Goal: Information Seeking & Learning: Learn about a topic

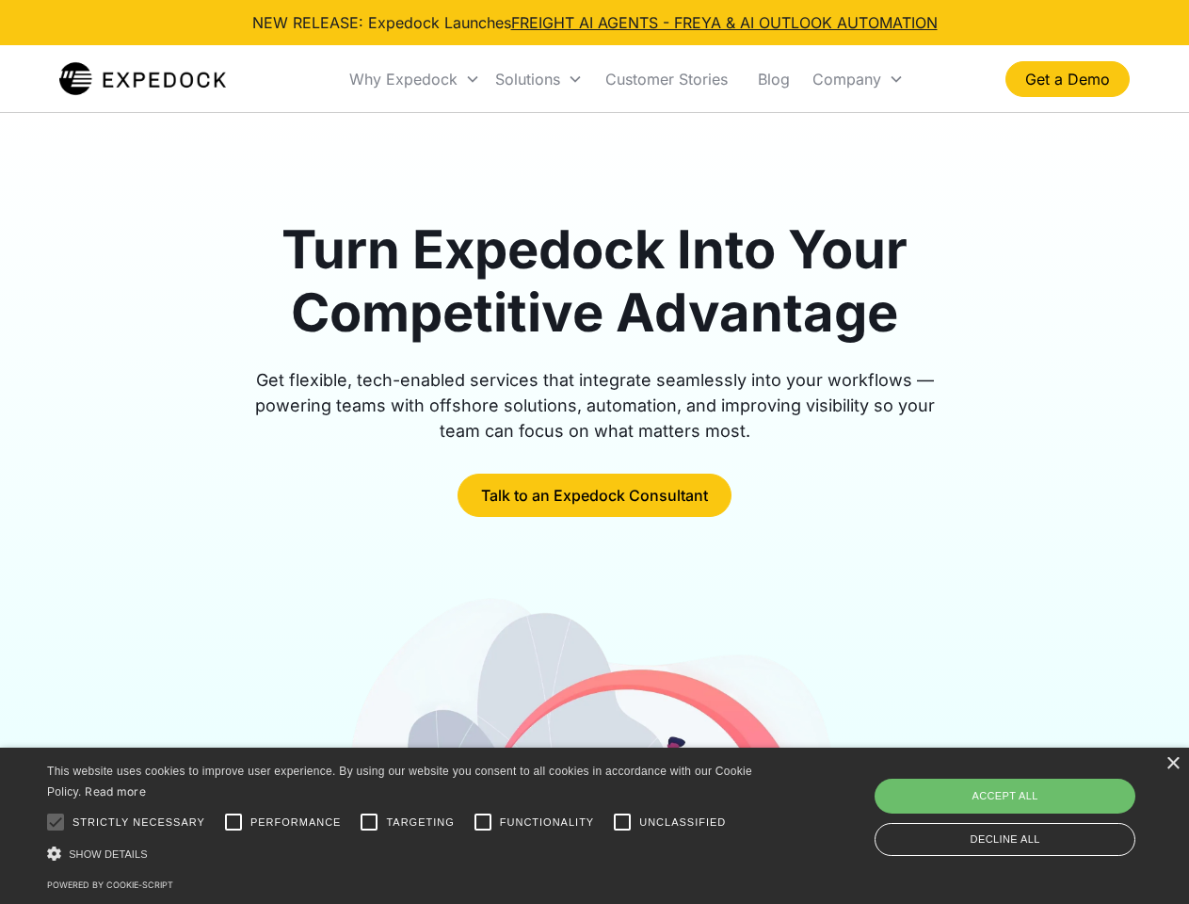
click at [415, 79] on div "Why Expedock" at bounding box center [403, 79] width 108 height 19
click at [538, 79] on div "Solutions" at bounding box center [527, 79] width 65 height 19
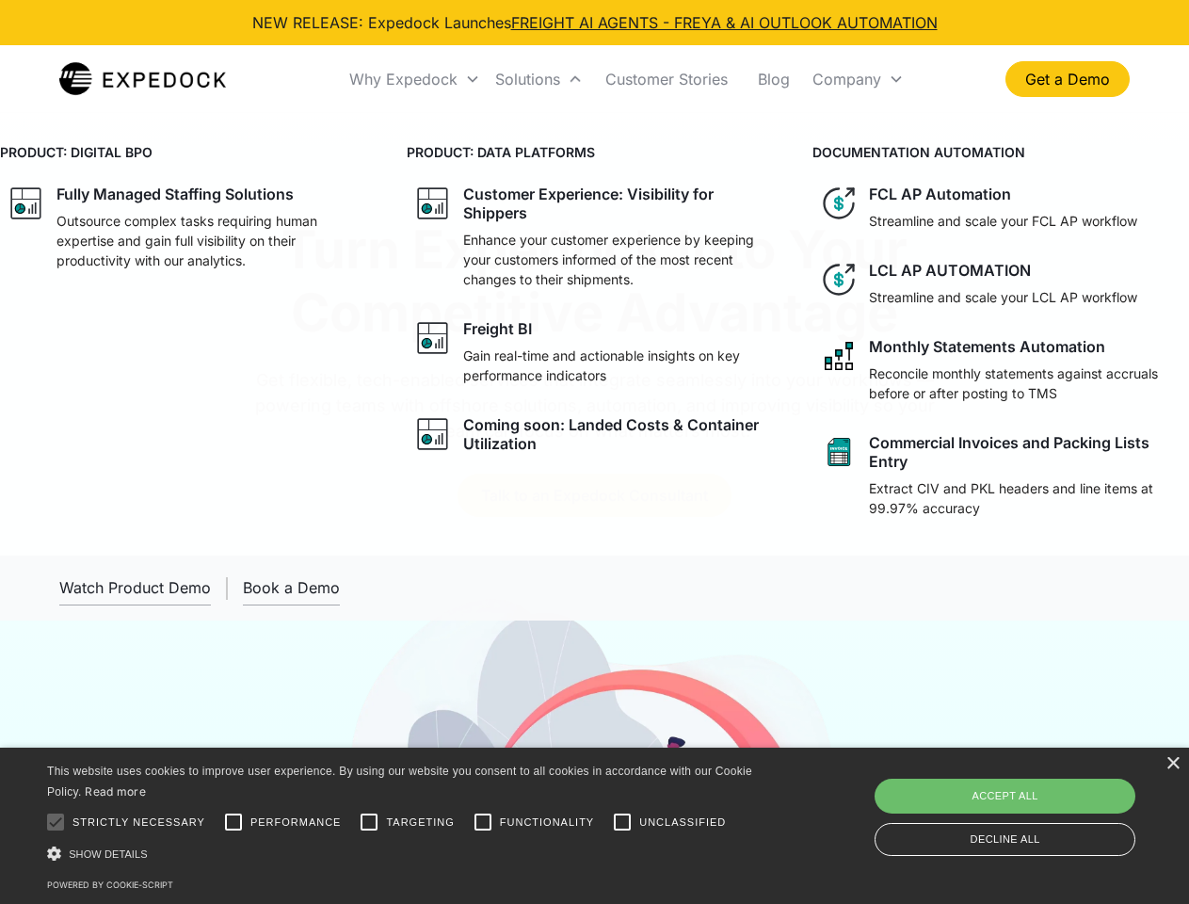
click at [858, 79] on div "Company" at bounding box center [846, 79] width 69 height 19
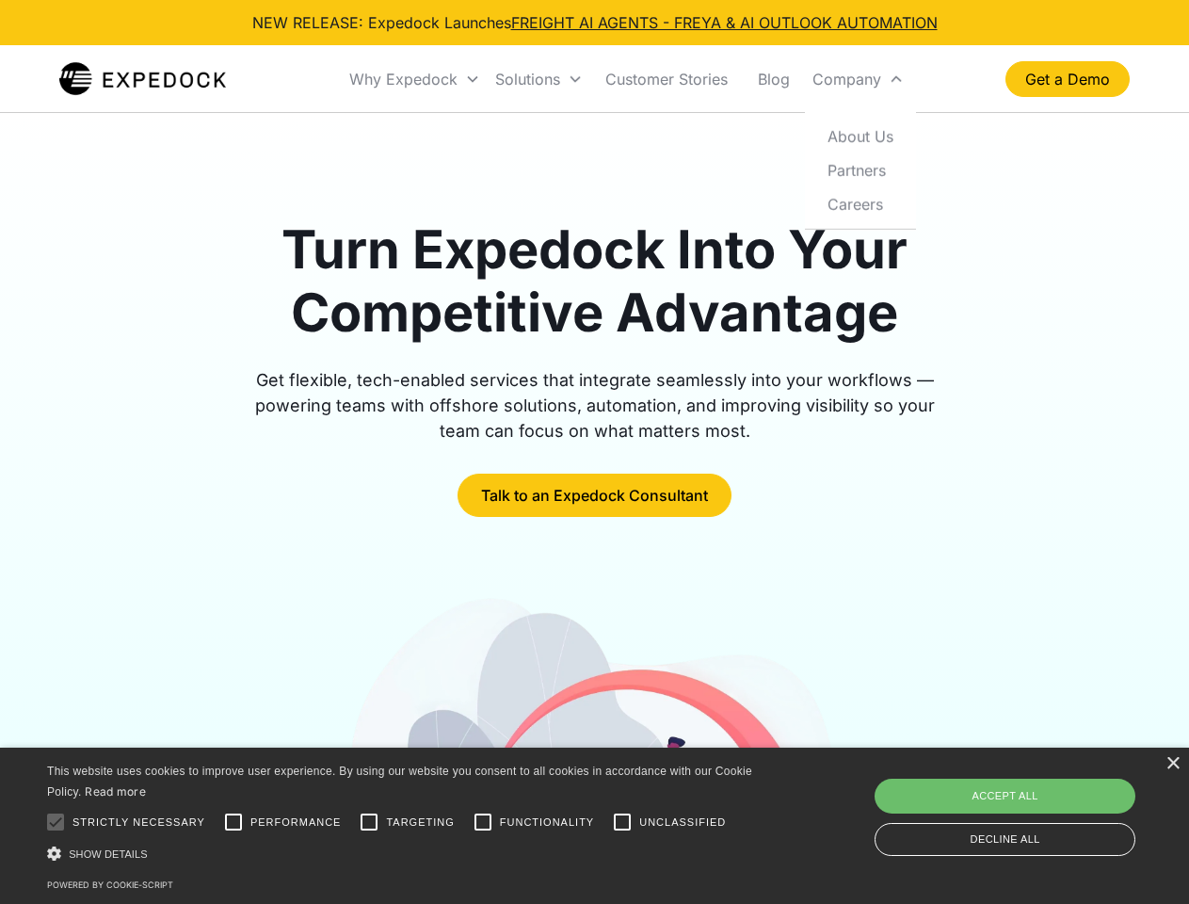
click at [56, 822] on div at bounding box center [56, 822] width 38 height 38
click at [233, 822] on input "Performance" at bounding box center [234, 822] width 38 height 38
checkbox input "true"
click at [369, 822] on input "Targeting" at bounding box center [369, 822] width 38 height 38
checkbox input "true"
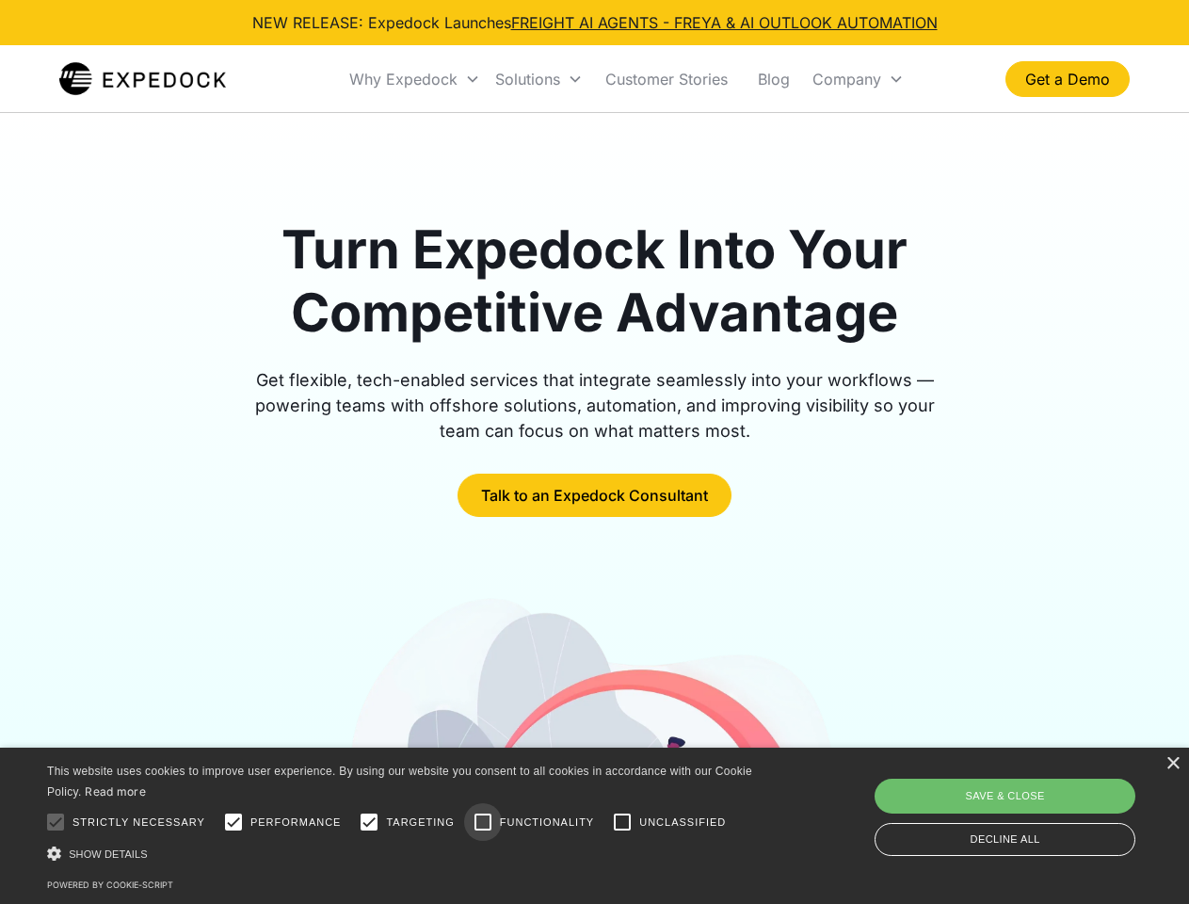
click at [483, 822] on input "Functionality" at bounding box center [483, 822] width 38 height 38
checkbox input "true"
click at [622, 822] on input "Unclassified" at bounding box center [622, 822] width 38 height 38
checkbox input "true"
click at [403, 853] on div "Show details Hide details" at bounding box center [403, 853] width 712 height 20
